Goal: Find specific page/section: Find specific page/section

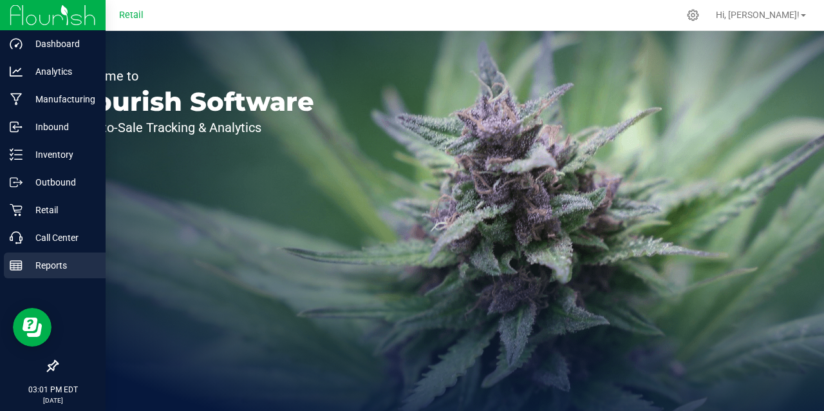
click at [24, 267] on p "Reports" at bounding box center [61, 265] width 77 height 15
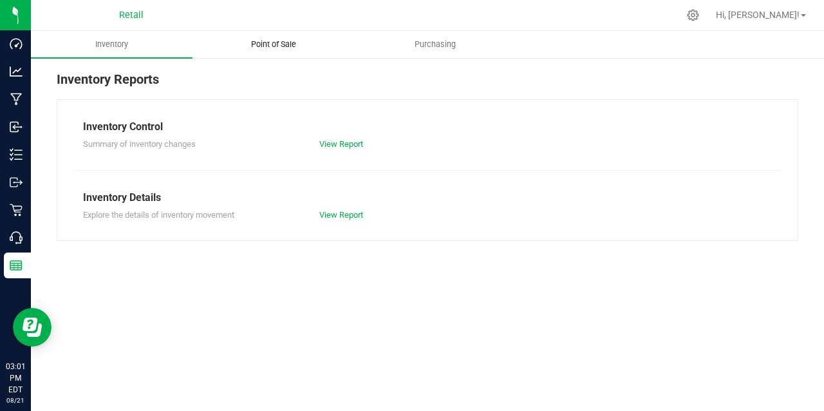
click at [289, 43] on span "Point of Sale" at bounding box center [274, 45] width 80 height 12
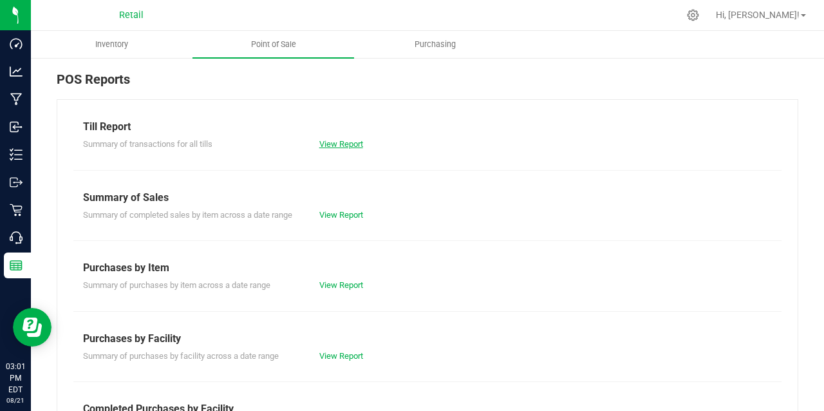
click at [330, 143] on link "View Report" at bounding box center [341, 144] width 44 height 10
